Goal: Task Accomplishment & Management: Manage account settings

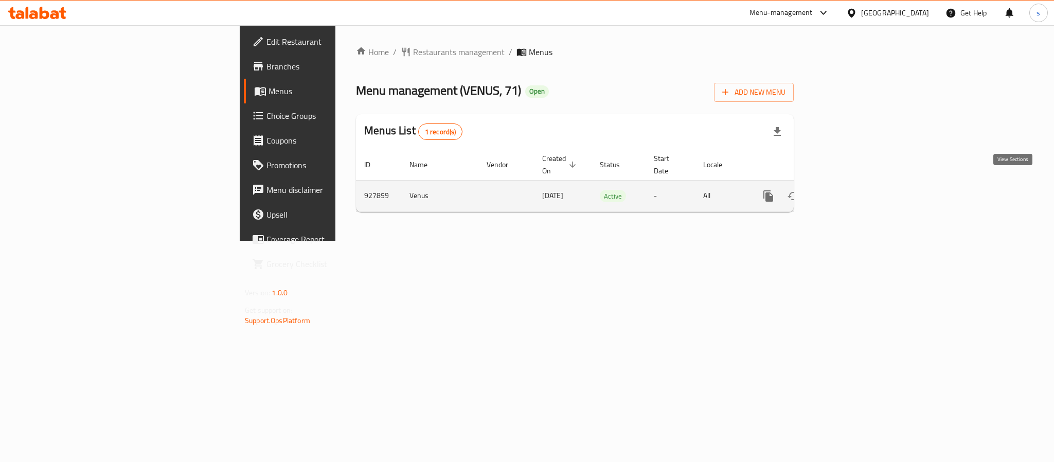
click at [849, 190] on icon "enhanced table" at bounding box center [842, 196] width 12 height 12
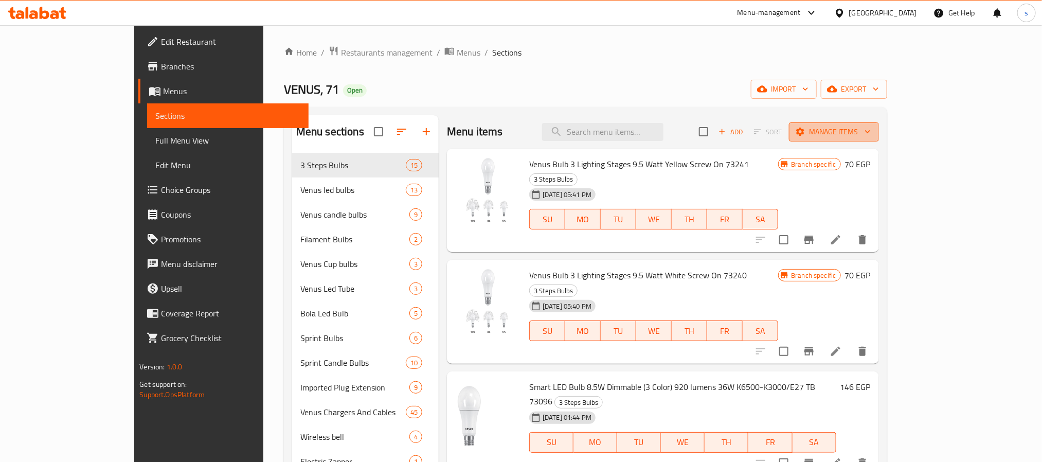
click at [871, 133] on span "Manage items" at bounding box center [834, 131] width 74 height 13
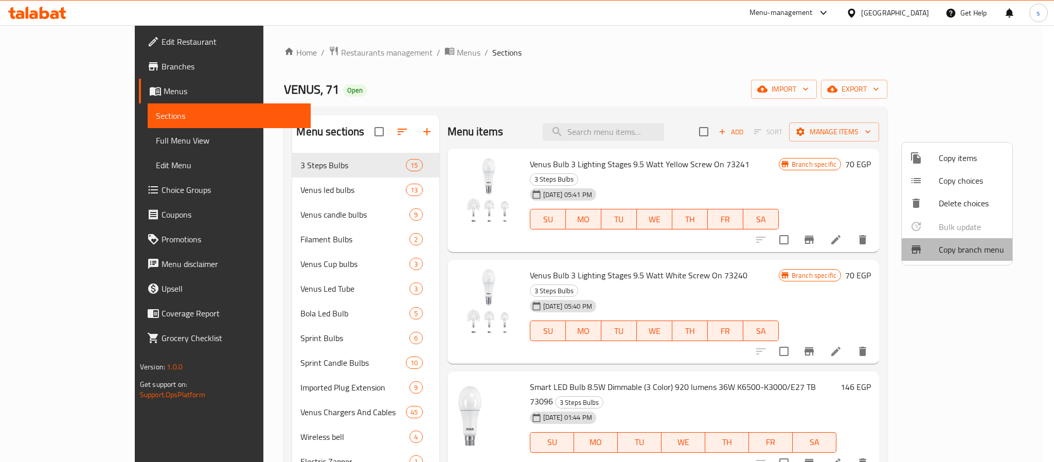
click at [963, 252] on span "Copy branch menu" at bounding box center [971, 249] width 65 height 12
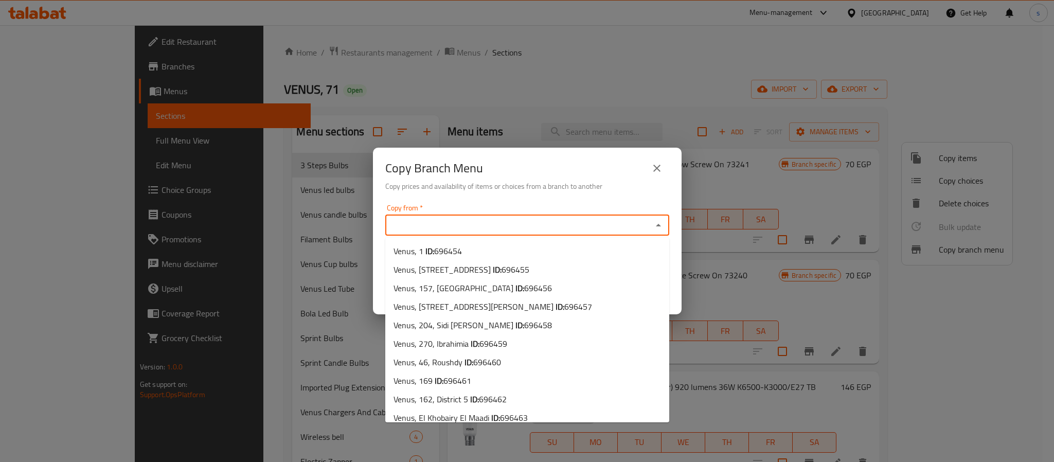
click at [530, 224] on input "Copy from   *" at bounding box center [518, 225] width 261 height 14
paste input "700108"
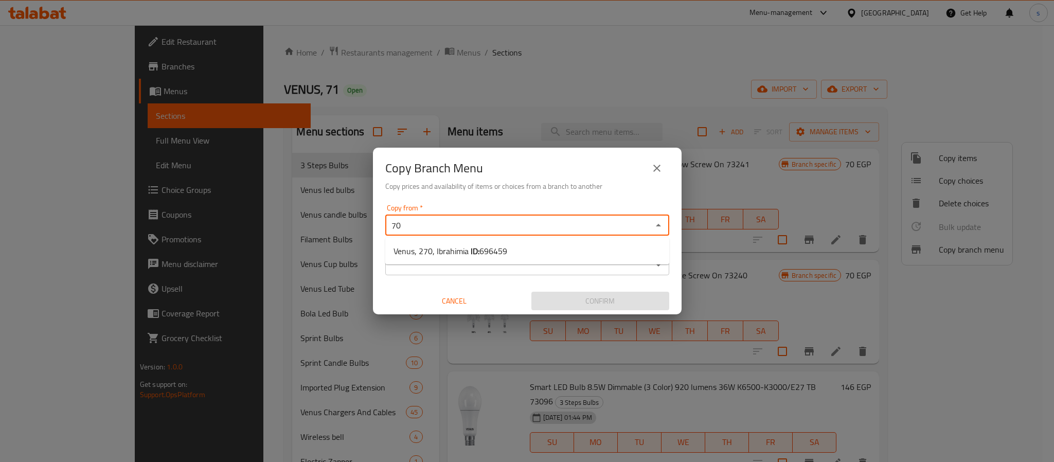
type input "7"
click at [476, 255] on b "ID:" at bounding box center [471, 250] width 9 height 15
type input "VENUS, 42, El Hadara 2"
click at [424, 266] on input "Copy to   *" at bounding box center [518, 265] width 261 height 14
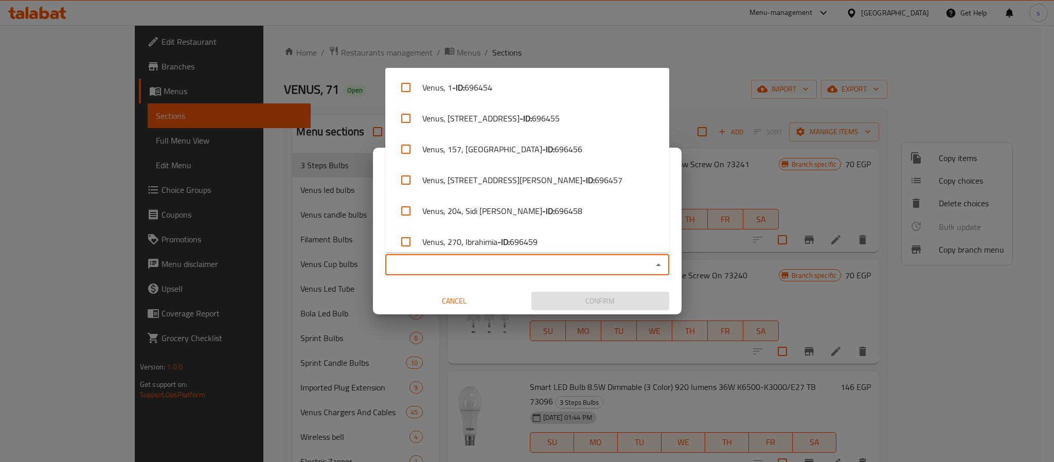
paste input "VENUS, 7"
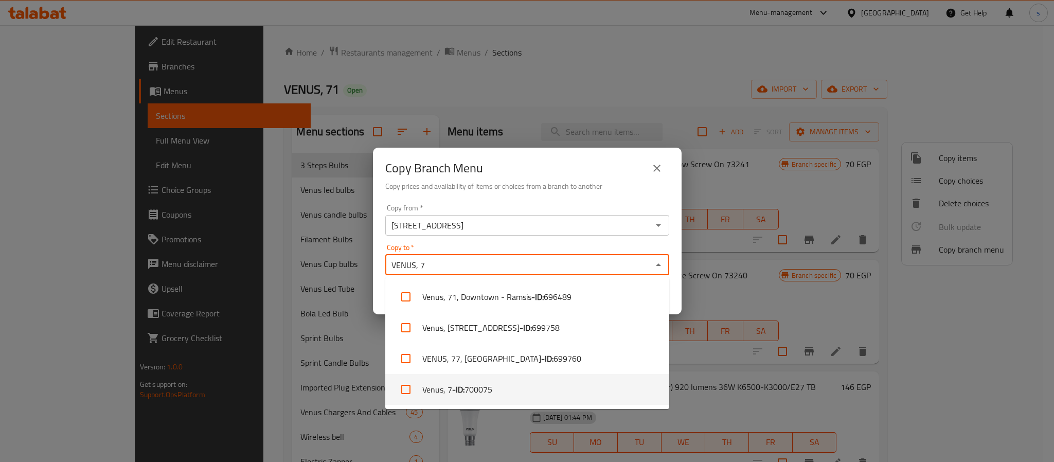
type input "VENUS, 7"
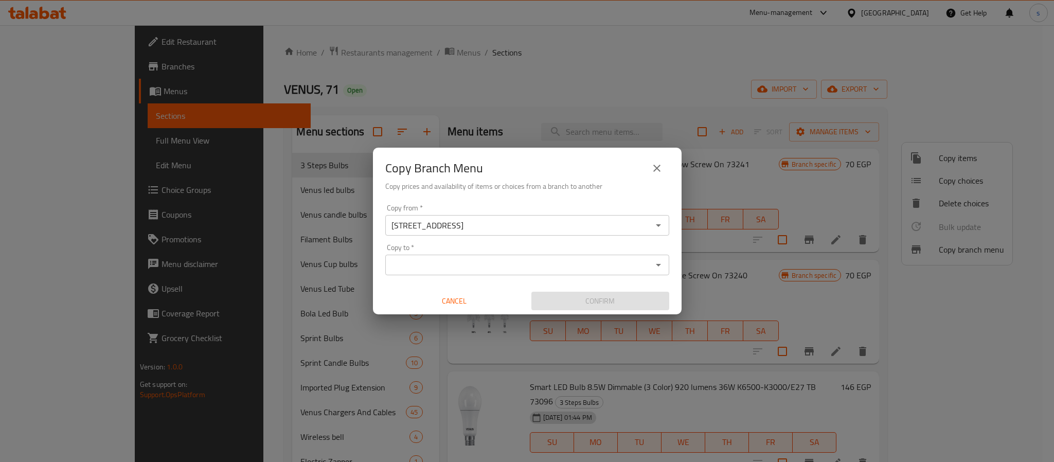
click at [414, 263] on input "Copy to   *" at bounding box center [518, 265] width 261 height 14
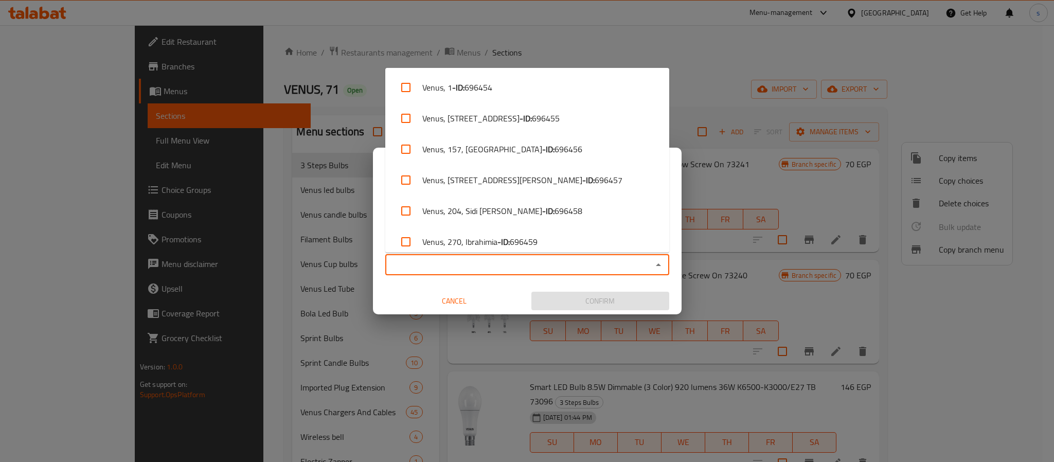
paste input "VENUS, 71"
type input "VENUS, 71"
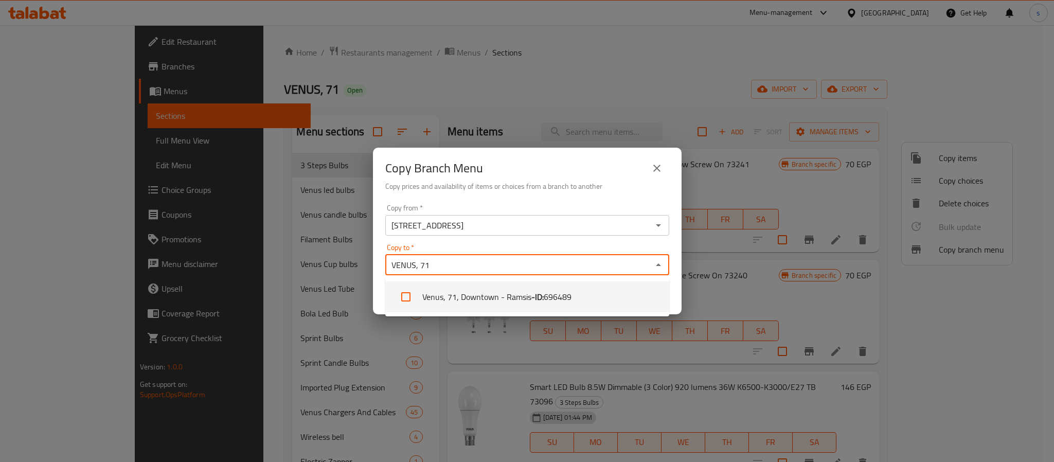
click at [553, 297] on span "696489" at bounding box center [558, 297] width 28 height 12
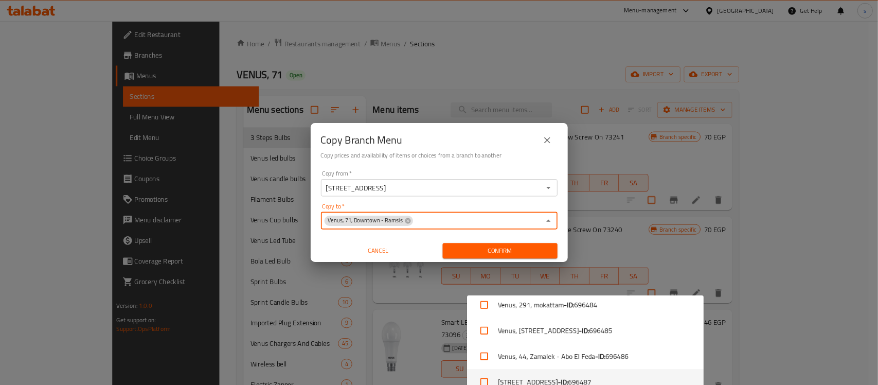
scroll to position [934, 0]
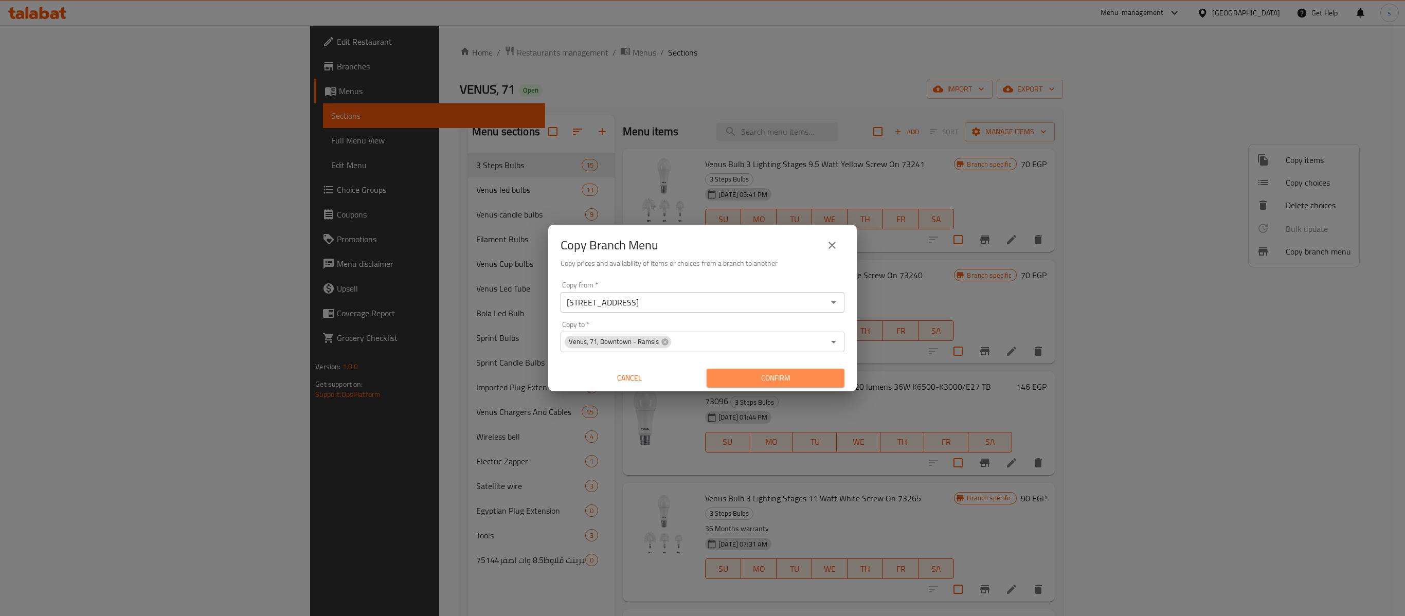
click at [789, 383] on span "Confirm" at bounding box center [775, 378] width 121 height 13
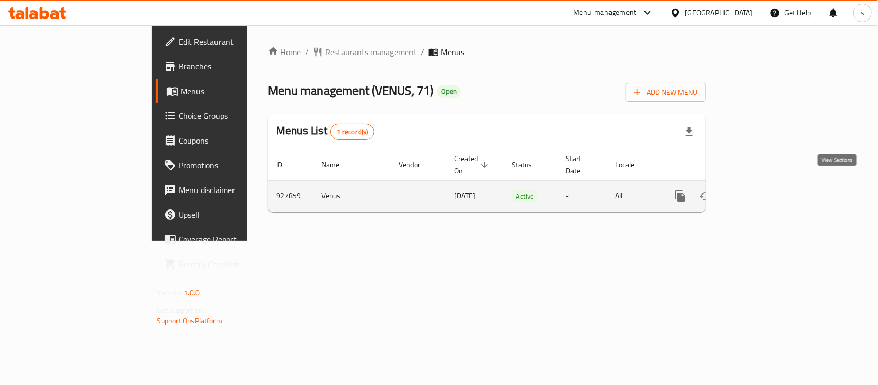
click at [761, 190] on icon "enhanced table" at bounding box center [754, 196] width 12 height 12
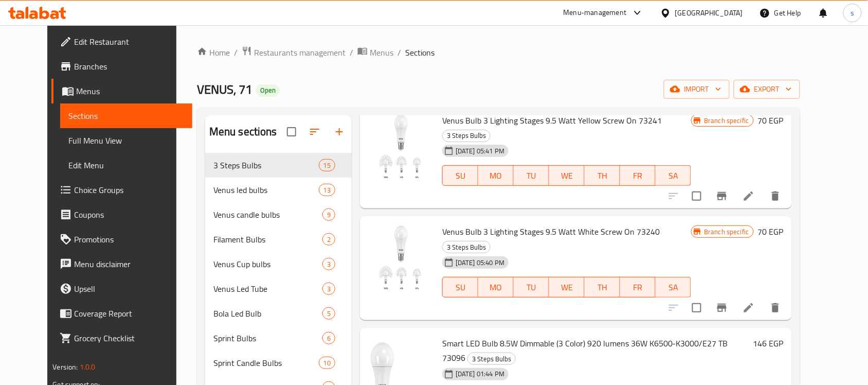
scroll to position [64, 0]
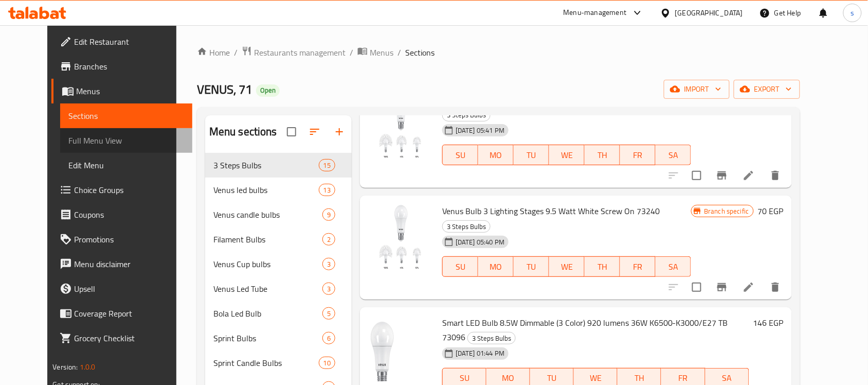
click at [68, 139] on span "Full Menu View" at bounding box center [126, 140] width 116 height 12
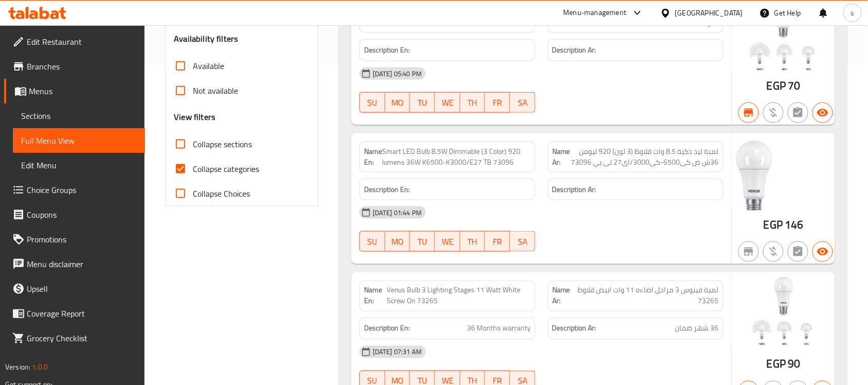
scroll to position [321, 0]
click at [188, 169] on input "Collapse categories" at bounding box center [180, 167] width 25 height 25
checkbox input "false"
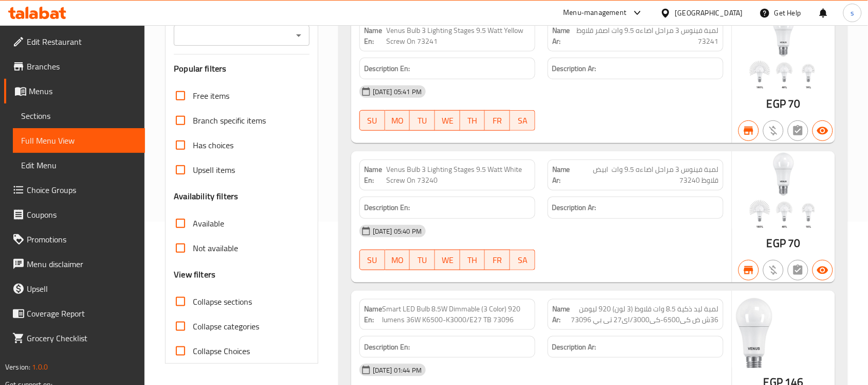
scroll to position [193, 0]
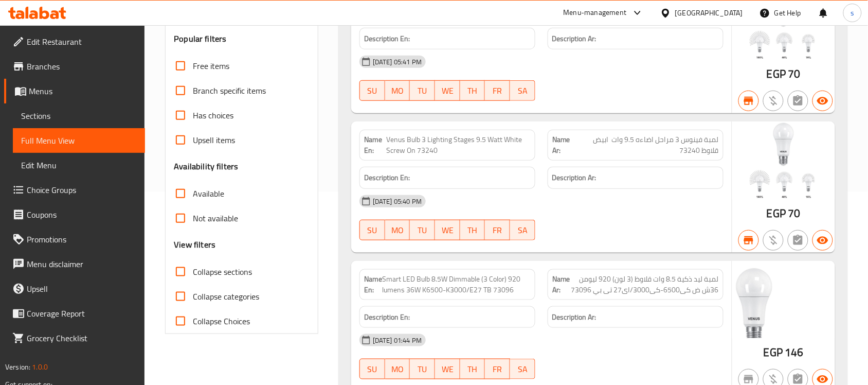
click at [206, 273] on span "Collapse sections" at bounding box center [222, 271] width 59 height 12
click at [193, 273] on input "Collapse sections" at bounding box center [180, 271] width 25 height 25
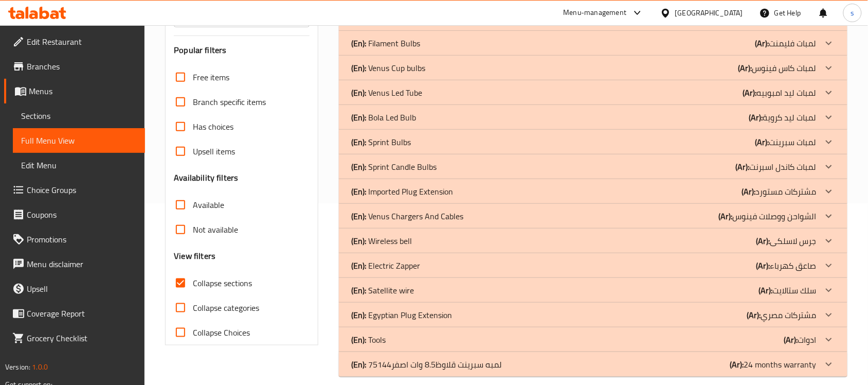
scroll to position [193, 0]
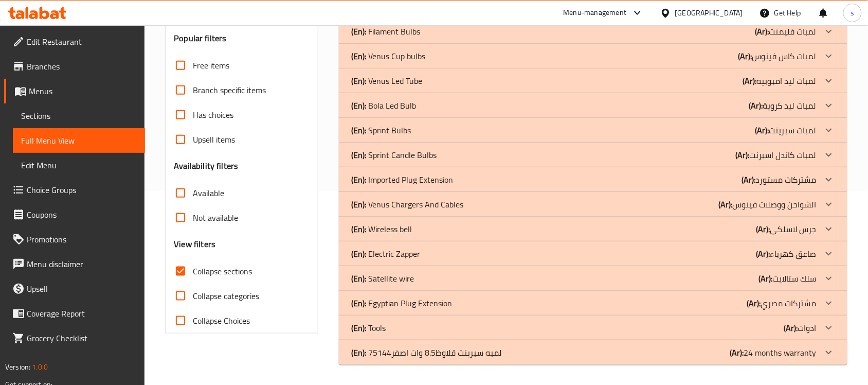
click at [209, 274] on span "Collapse sections" at bounding box center [222, 271] width 59 height 12
click at [193, 274] on input "Collapse sections" at bounding box center [180, 271] width 25 height 25
checkbox input "false"
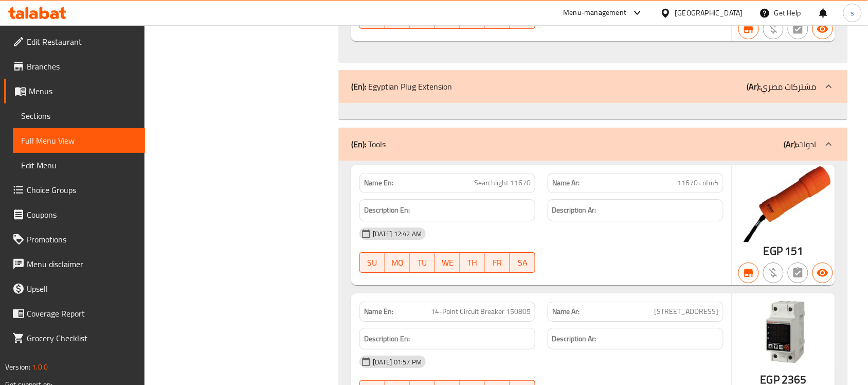
scroll to position [18265, 0]
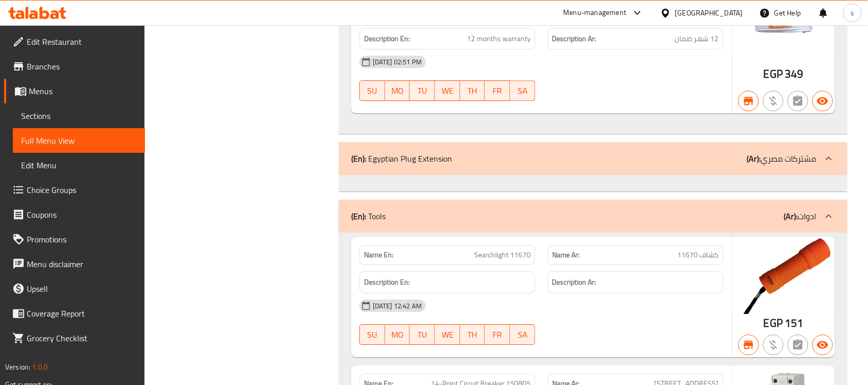
click at [500, 165] on div "(En): Egyptian Plug Extension (Ar): مشتركات مصري" at bounding box center [583, 158] width 465 height 12
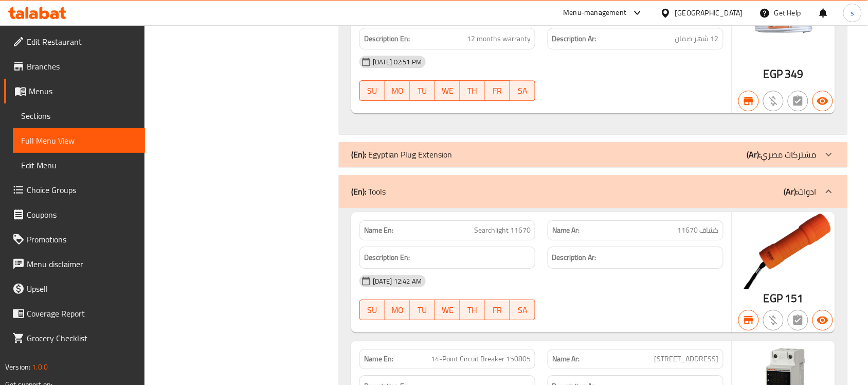
click at [500, 160] on div "(En): Egyptian Plug Extension (Ar): مشتركات مصري" at bounding box center [583, 154] width 465 height 12
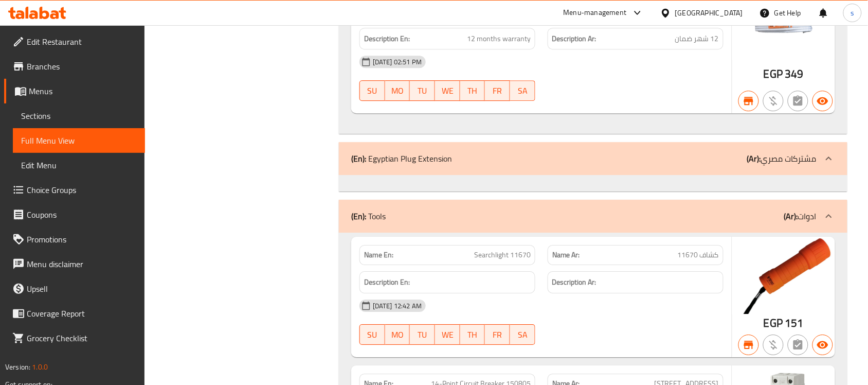
click at [500, 165] on div "(En): Egyptian Plug Extension (Ar): مشتركات مصري" at bounding box center [583, 158] width 465 height 12
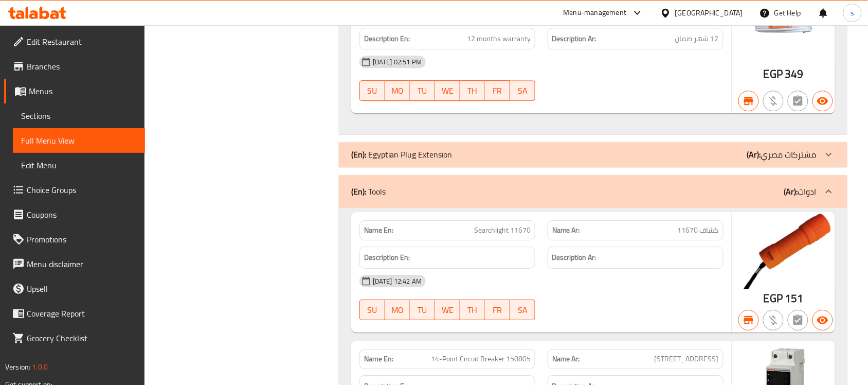
click at [500, 160] on div "(En): Egyptian Plug Extension (Ar): مشتركات مصري" at bounding box center [583, 154] width 465 height 12
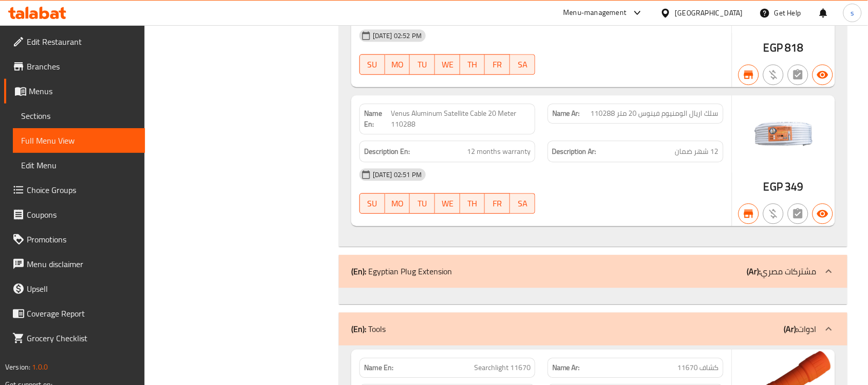
scroll to position [18136, 0]
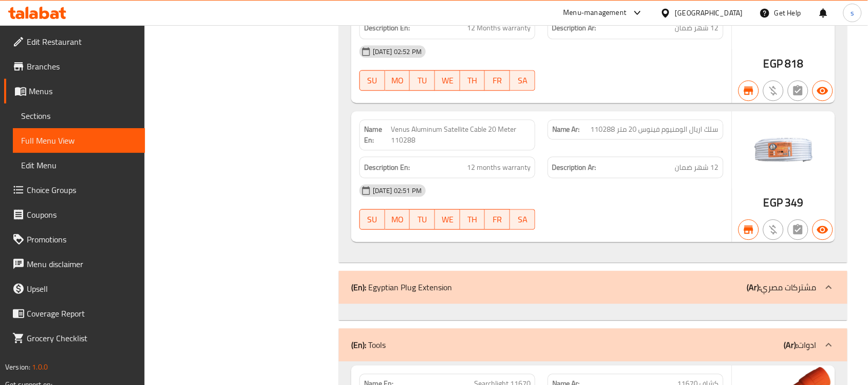
click at [638, 135] on span "سلك اريال الومنيوم فينوس 20 متر 110288" at bounding box center [655, 129] width 128 height 11
copy span "سلك اريال الومنيوم فينوس 20 متر 110288"
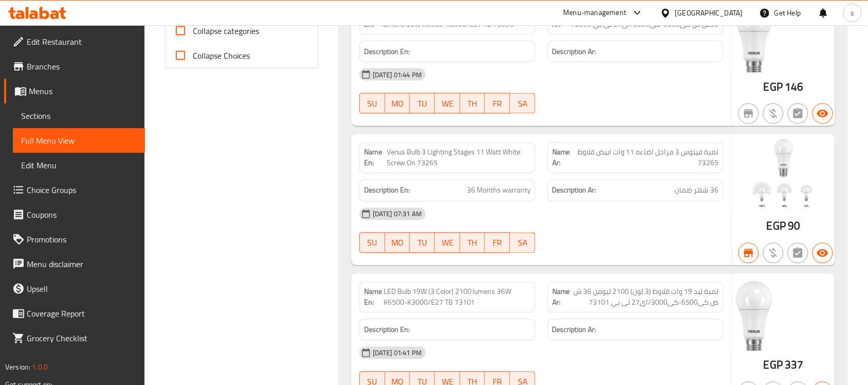
scroll to position [0, 0]
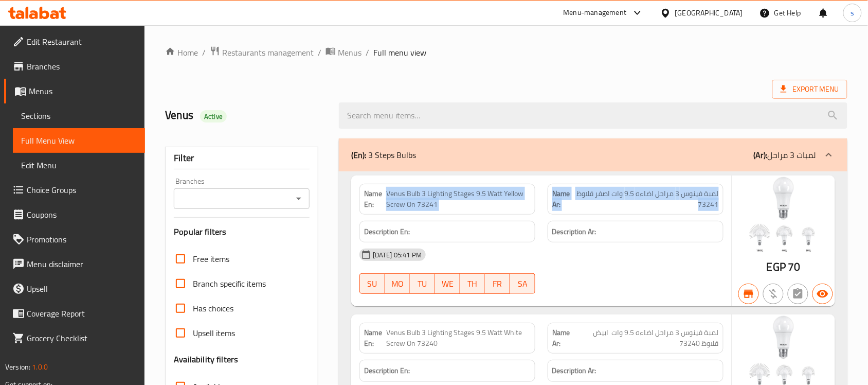
drag, startPoint x: 387, startPoint y: 195, endPoint x: 651, endPoint y: 204, distance: 263.5
click at [651, 204] on div "Name En: Venus Bulb 3 Lighting Stages 9.5 Watt Yellow Screw On 73241 Name Ar: ل…" at bounding box center [541, 198] width 376 height 43
click at [403, 194] on span "Venus Bulb 3 Lighting Stages 9.5 Watt Yellow Screw On 73241" at bounding box center [458, 199] width 145 height 22
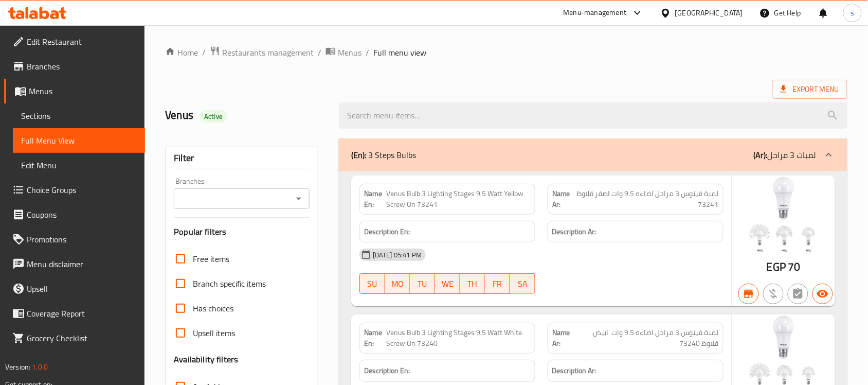
click at [398, 196] on span "Venus Bulb 3 Lighting Stages 9.5 Watt Yellow Screw On 73241" at bounding box center [458, 199] width 145 height 22
click at [608, 194] on span "لمبة فينوس 3 مراحل اضاءه 9.5 وات اصفر قلاوظ 73241" at bounding box center [647, 199] width 142 height 22
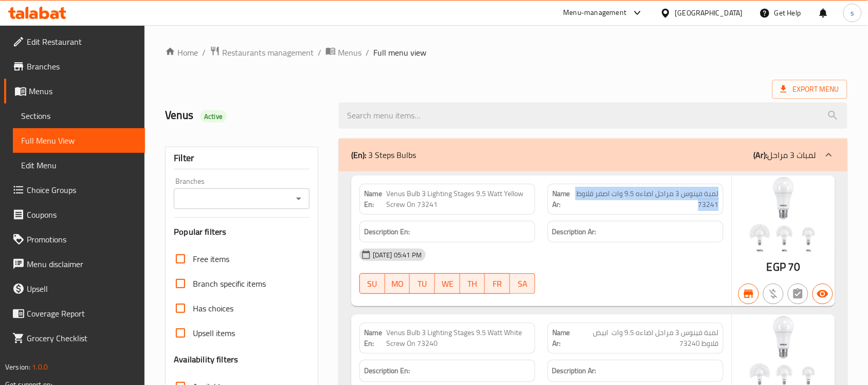
click at [608, 194] on span "لمبة فينوس 3 مراحل اضاءه 9.5 وات اصفر قلاوظ 73241" at bounding box center [647, 199] width 142 height 22
copy span "لمبة فينوس 3 مراحل اضاءه 9.5 وات اصفر قلاوظ 73241"
click at [415, 191] on span "Venus Bulb 3 Lighting Stages 9.5 Watt Yellow Screw On 73241" at bounding box center [458, 199] width 145 height 22
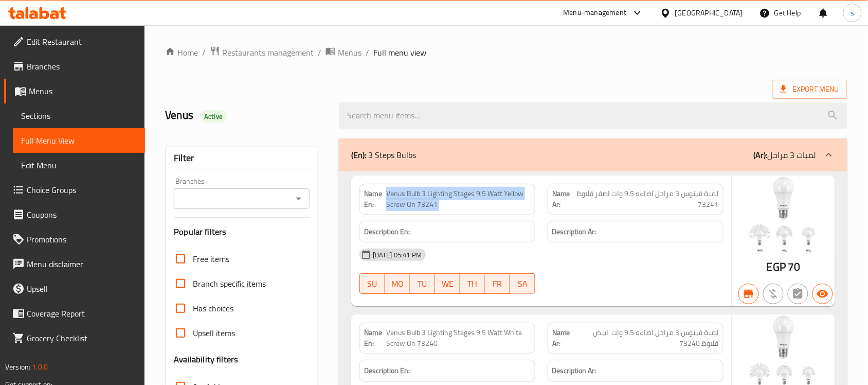
click at [415, 191] on span "Venus Bulb 3 Lighting Stages 9.5 Watt Yellow Screw On 73241" at bounding box center [458, 199] width 145 height 22
copy span "Venus Bulb 3 Lighting Stages 9.5 Watt Yellow Screw On 73241"
